Goal: Information Seeking & Learning: Learn about a topic

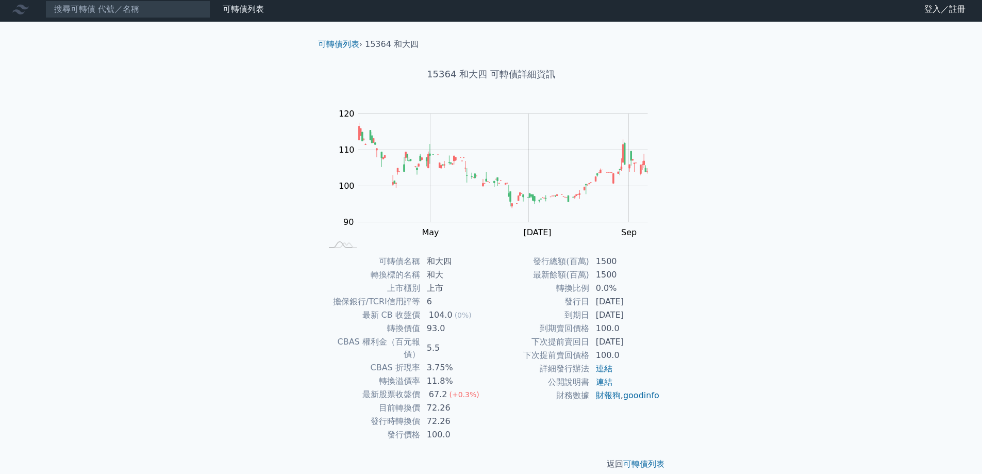
scroll to position [4, 0]
drag, startPoint x: 424, startPoint y: 318, endPoint x: 478, endPoint y: 316, distance: 53.7
click at [478, 316] on tr "最新 CB 收盤價 104.0 (0%)" at bounding box center [406, 314] width 169 height 13
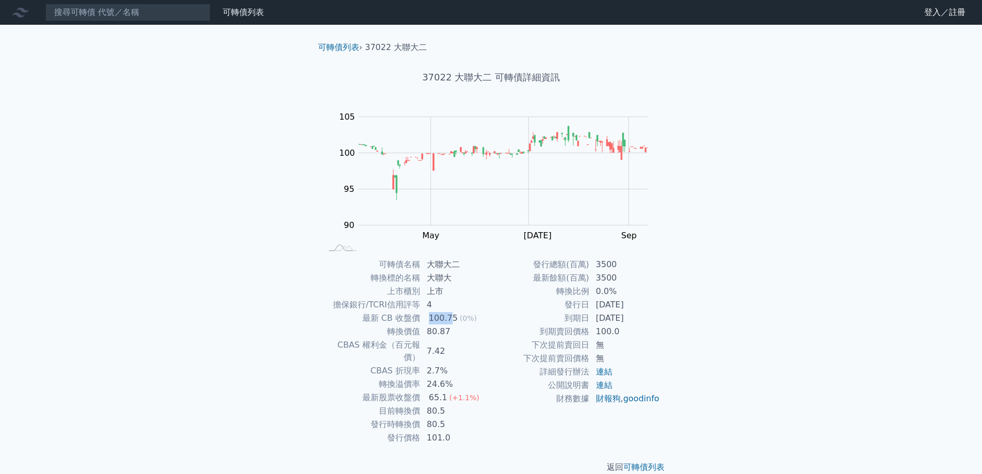
drag, startPoint x: 423, startPoint y: 320, endPoint x: 459, endPoint y: 319, distance: 36.1
click at [459, 319] on td "100.75 (0%)" at bounding box center [456, 317] width 71 height 13
click at [217, 326] on div "可轉債列表 財務數據 可轉債列表 財務數據 登入／註冊 登入／註冊 可轉債列表 › 37022 大聯大二 37022 大聯大二 可轉債詳細資訊 Zoom Ou…" at bounding box center [491, 245] width 982 height 490
